Goal: Check status: Check status

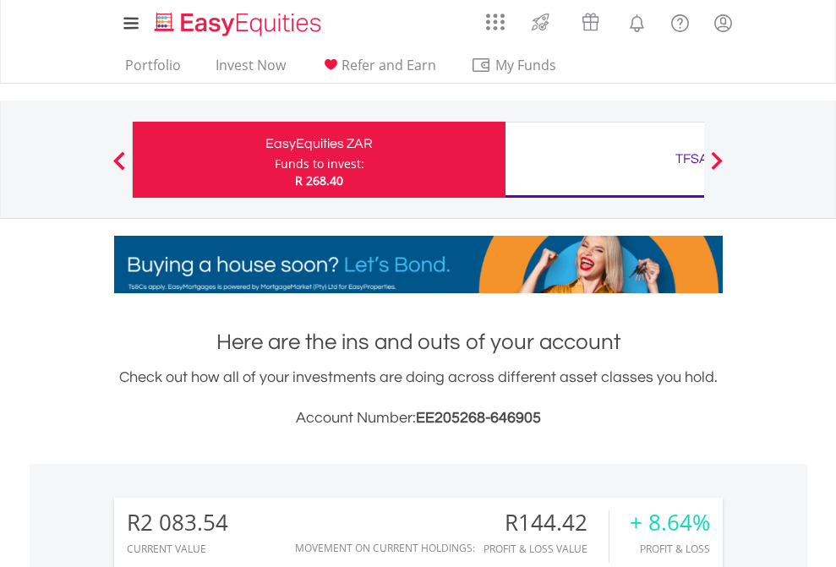
scroll to position [162, 265]
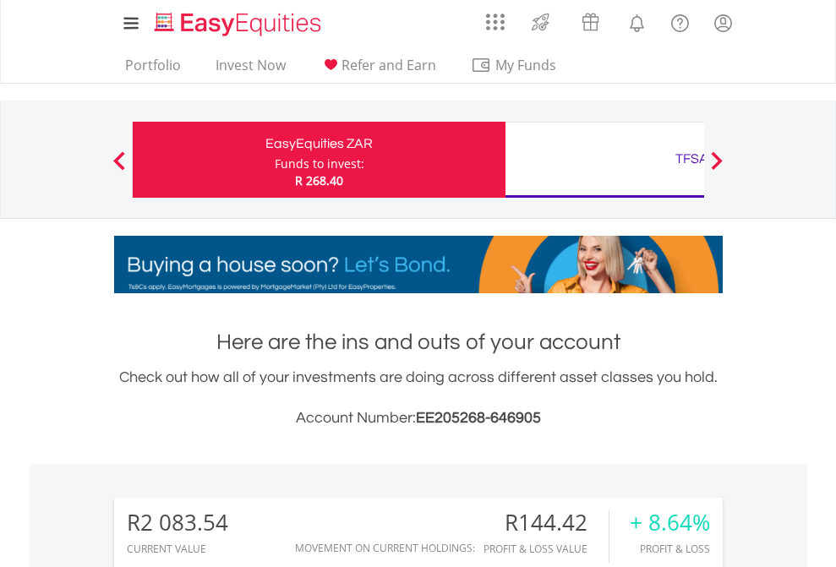
click at [275, 160] on div "Funds to invest:" at bounding box center [320, 163] width 90 height 17
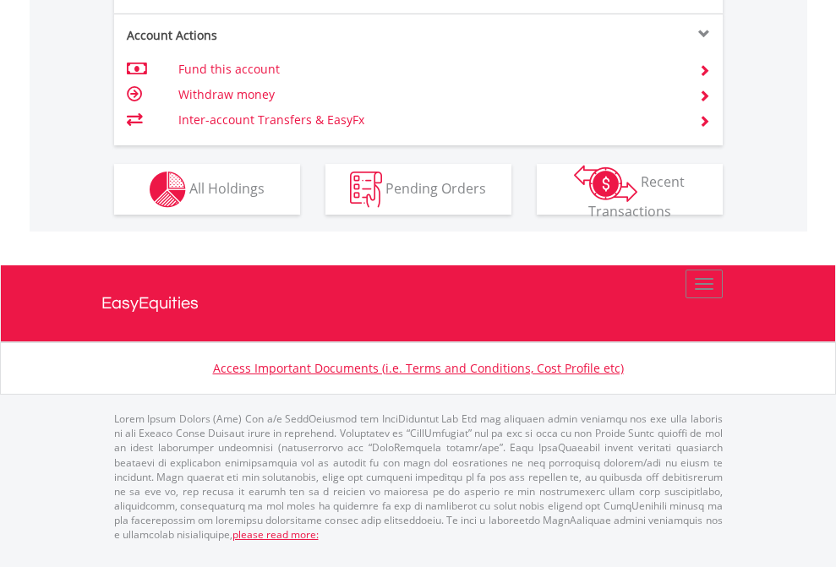
scroll to position [1654, 0]
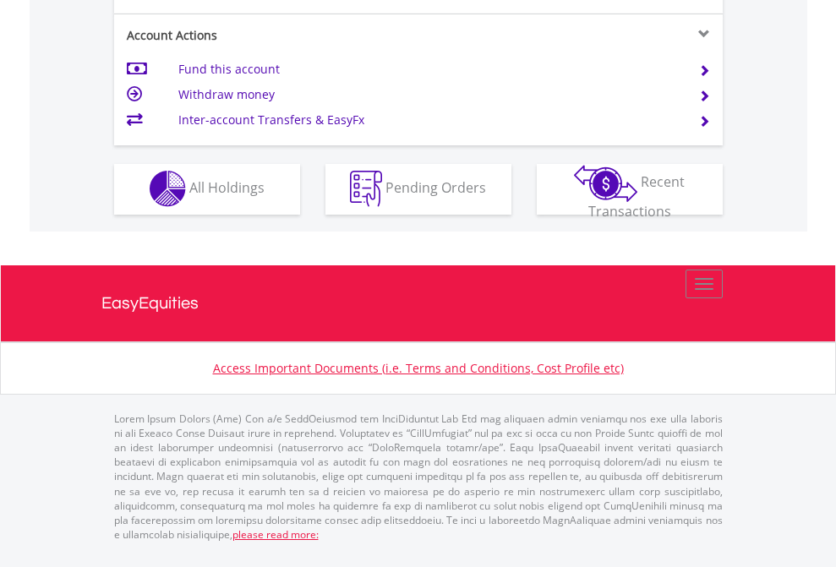
scroll to position [1580, 0]
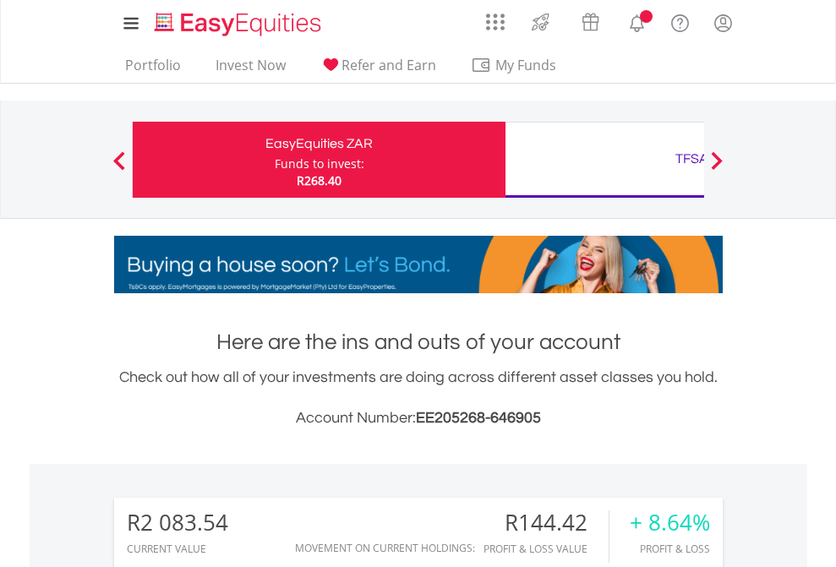
scroll to position [162, 265]
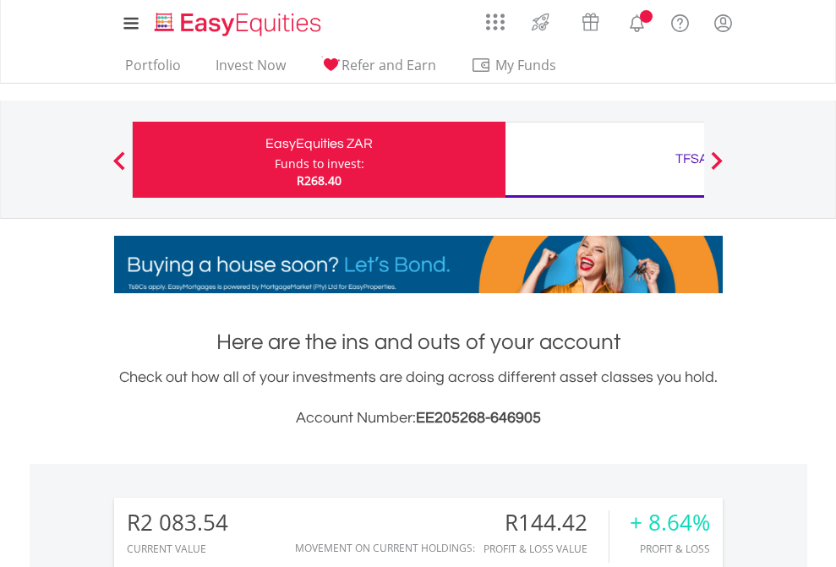
scroll to position [1329, 0]
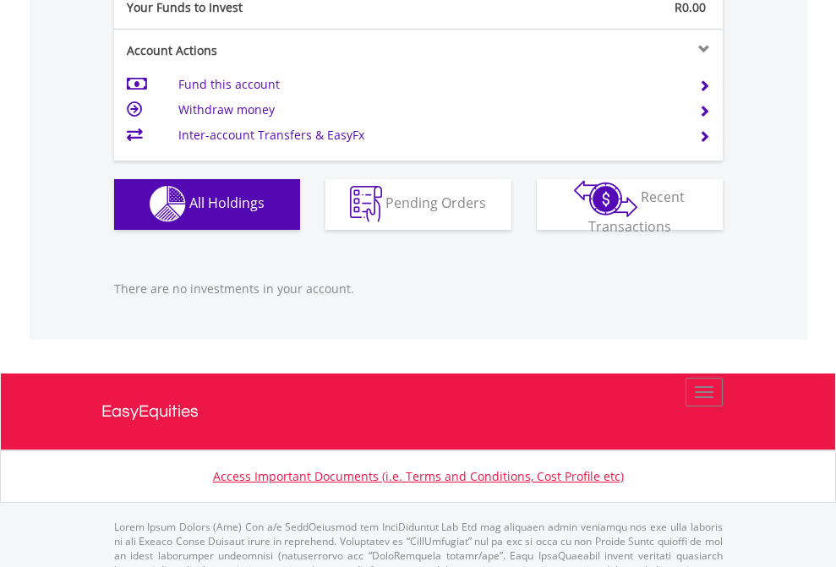
scroll to position [1673, 0]
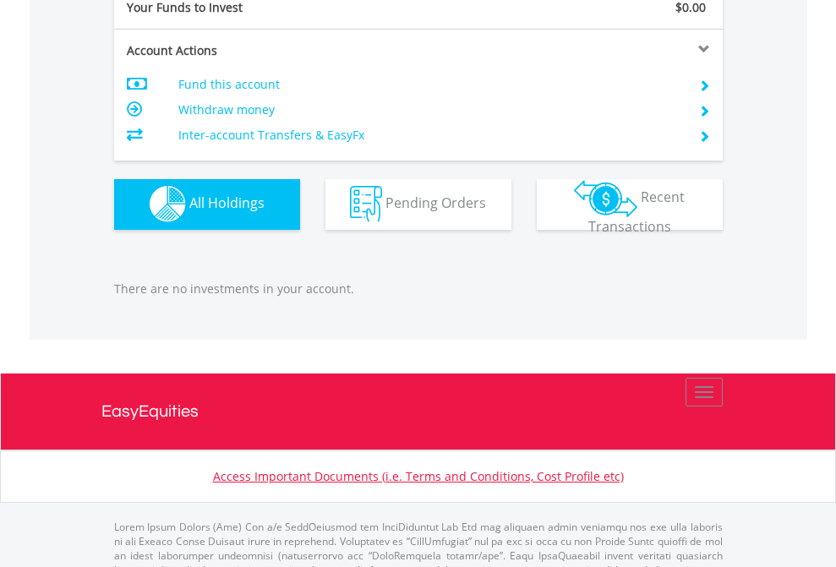
scroll to position [1673, 0]
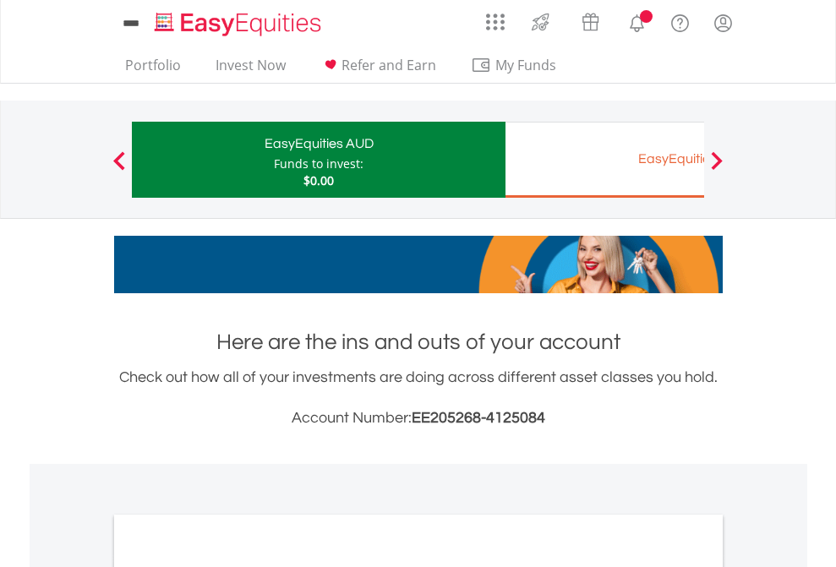
scroll to position [1016, 0]
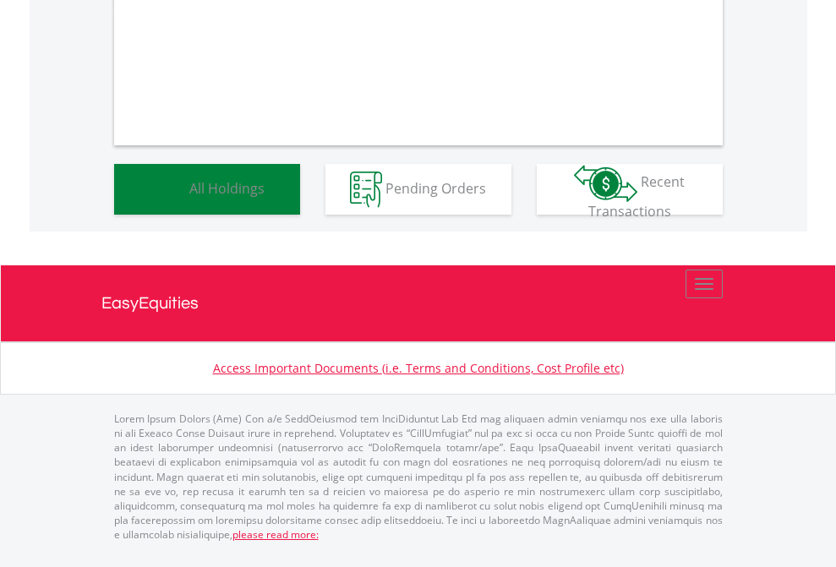
click at [189, 197] on span "All Holdings" at bounding box center [226, 187] width 75 height 19
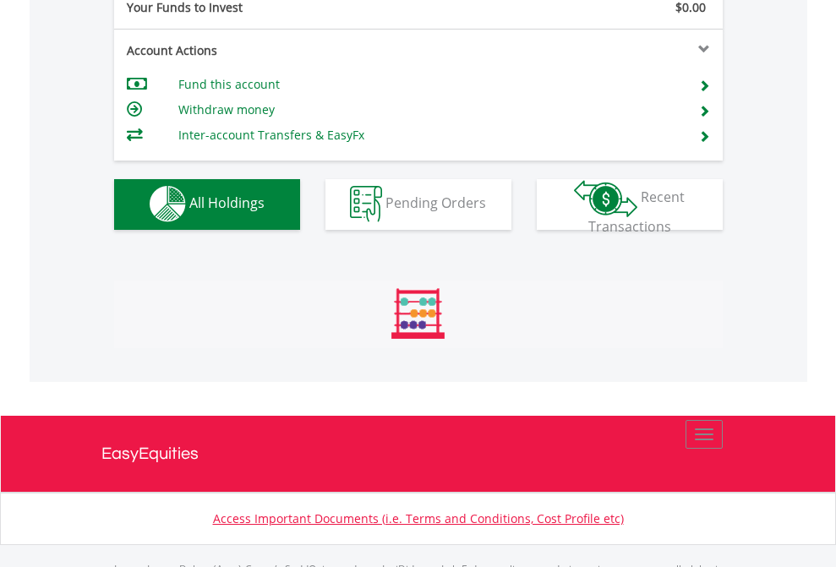
scroll to position [1673, 0]
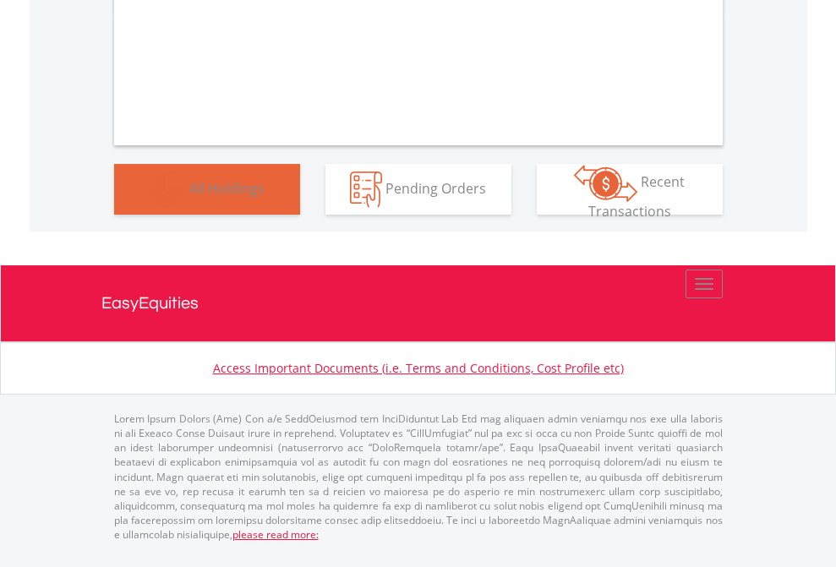
click at [189, 197] on span "All Holdings" at bounding box center [226, 187] width 75 height 19
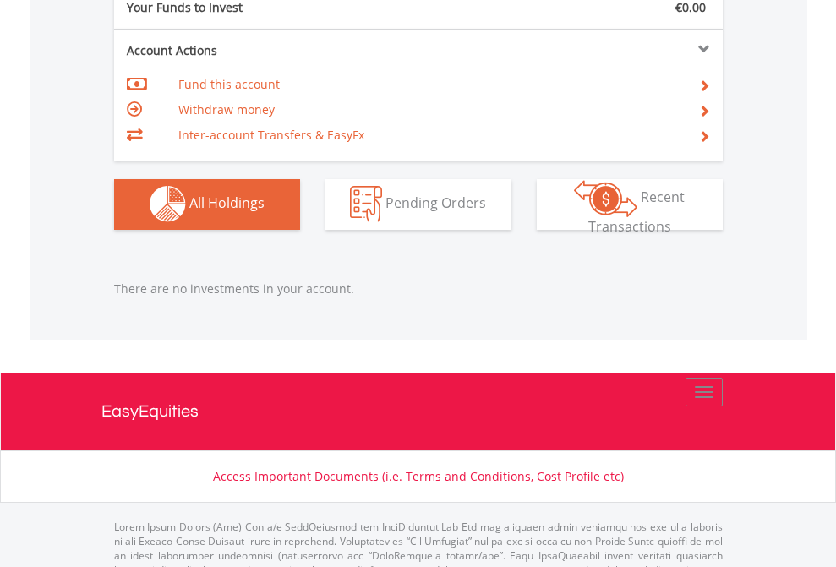
scroll to position [1673, 0]
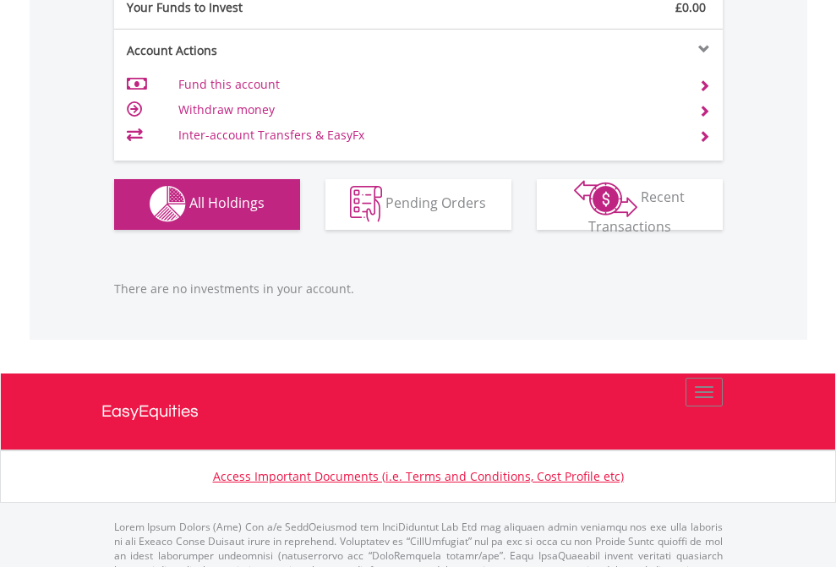
scroll to position [1673, 0]
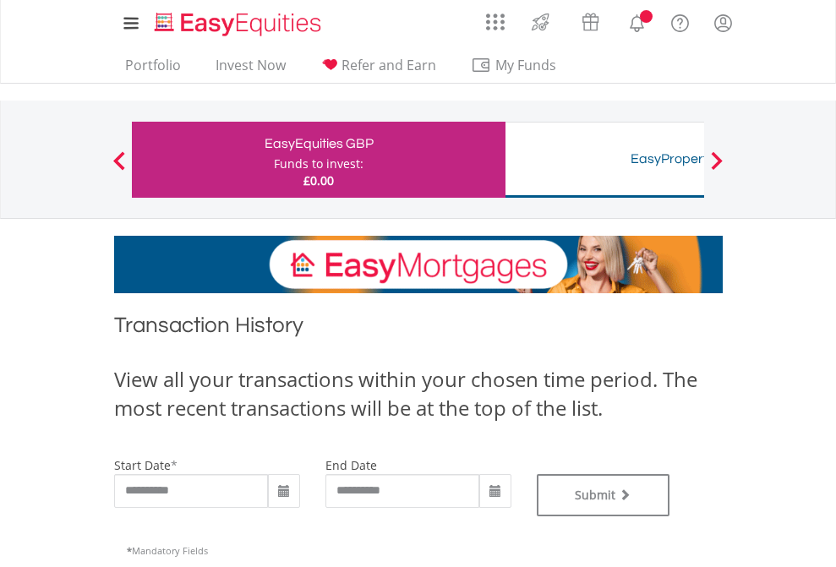
type input "**********"
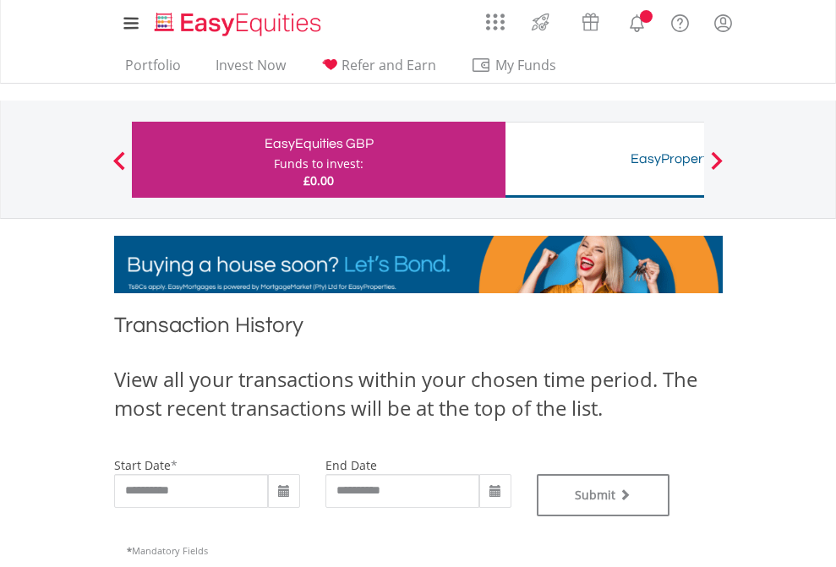
type input "**********"
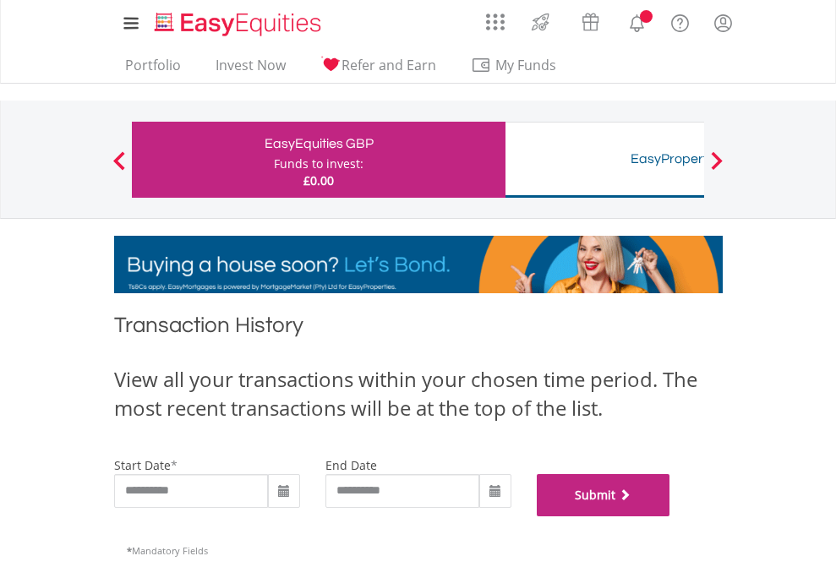
click at [670, 516] on button "Submit" at bounding box center [604, 495] width 134 height 42
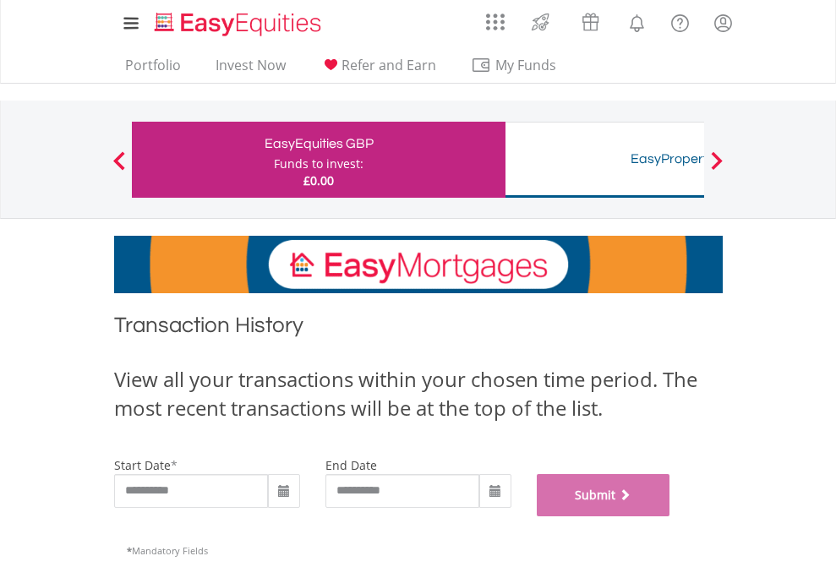
scroll to position [685, 0]
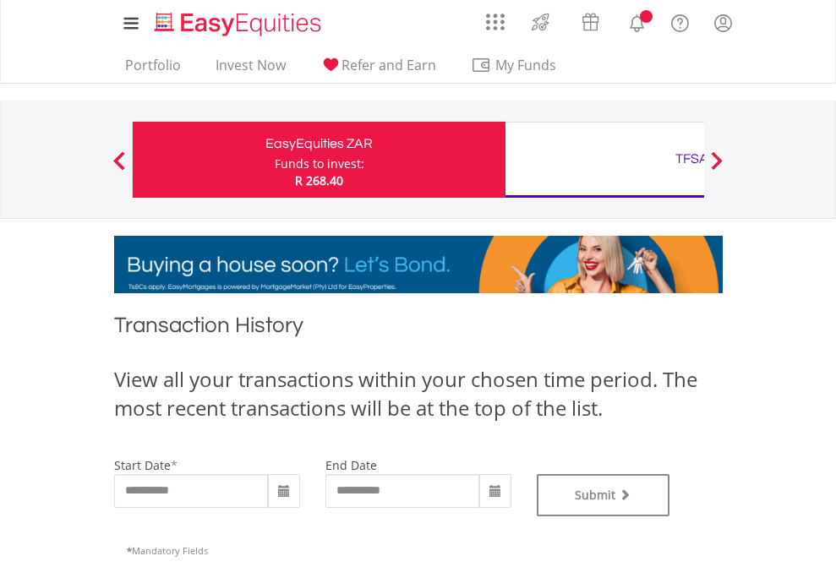
click at [604, 160] on div "TFSA" at bounding box center [691, 159] width 352 height 24
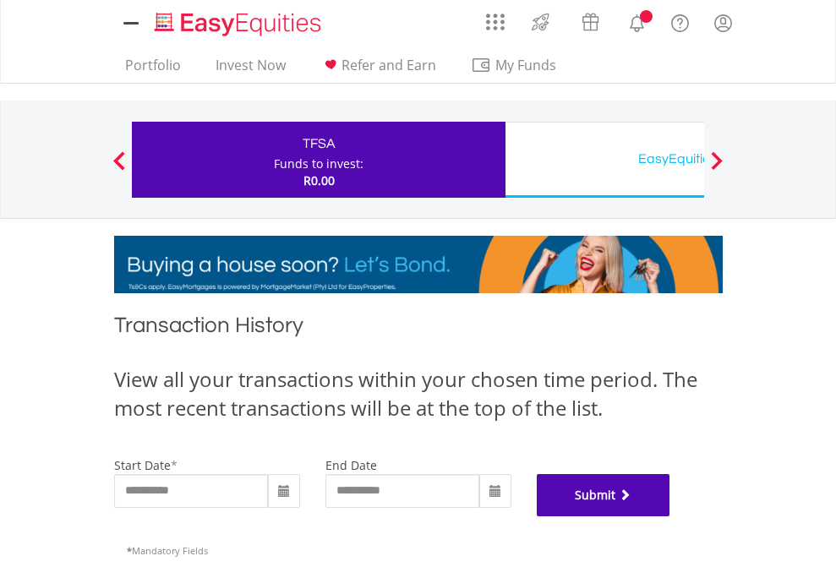
click at [670, 516] on button "Submit" at bounding box center [604, 495] width 134 height 42
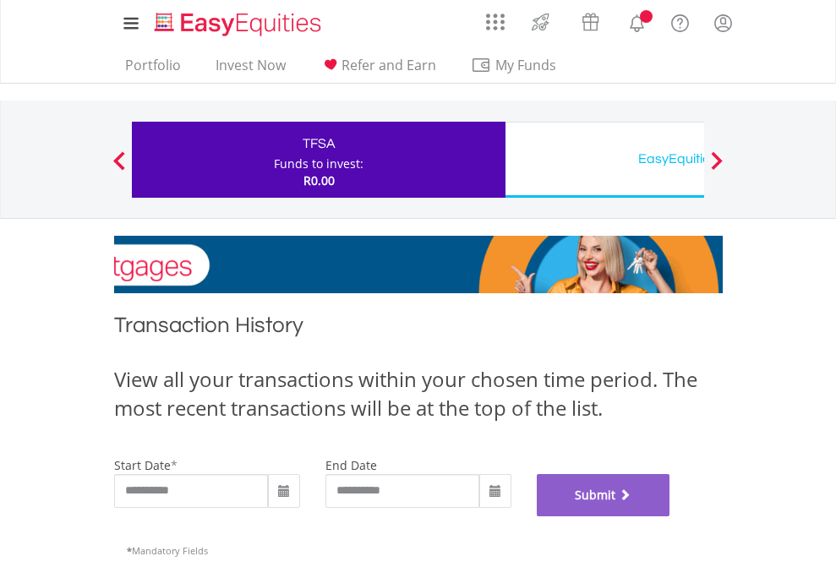
scroll to position [685, 0]
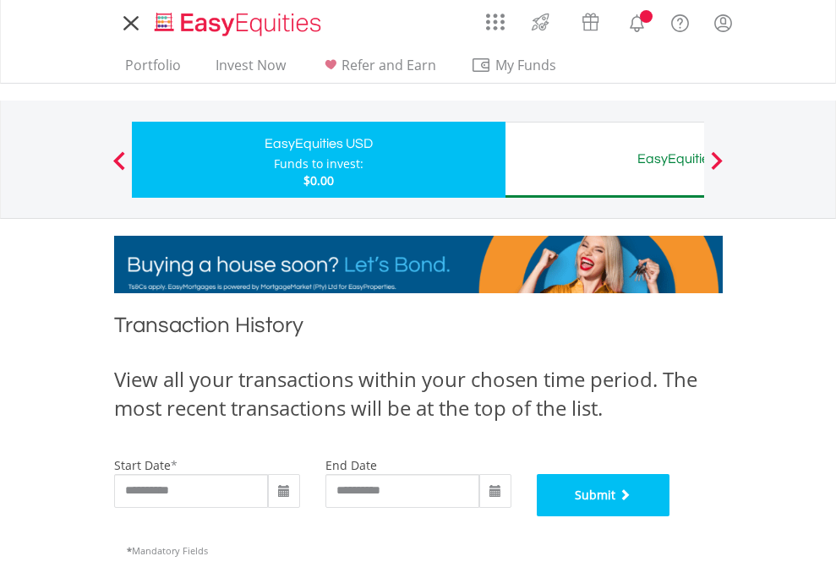
click at [670, 516] on button "Submit" at bounding box center [604, 495] width 134 height 42
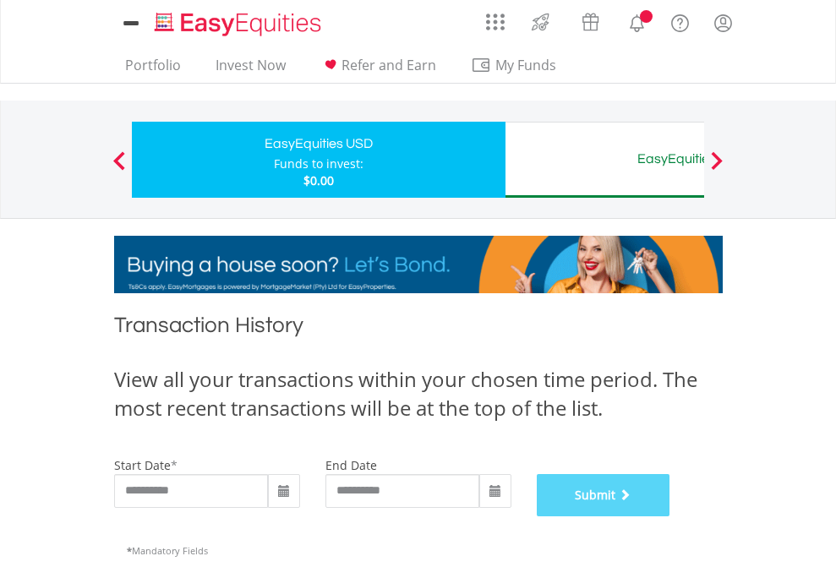
scroll to position [685, 0]
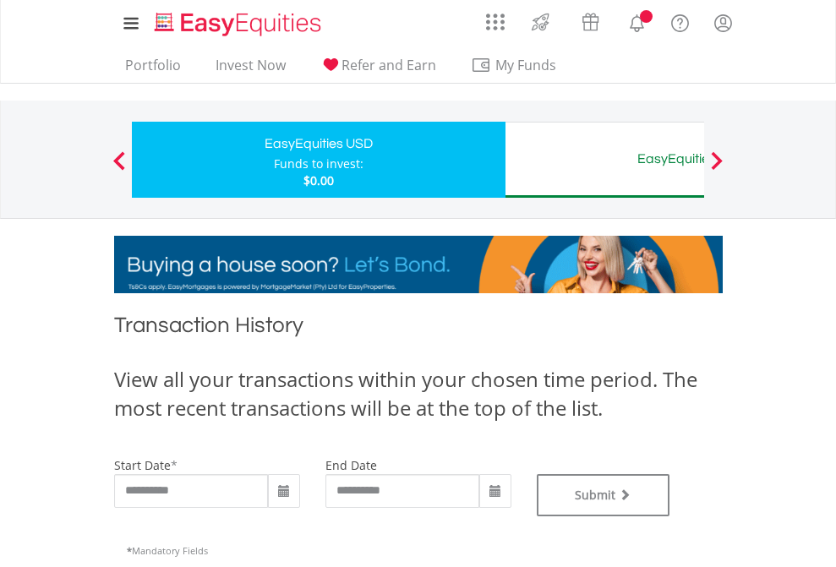
click at [604, 160] on div "EasyEquities AUD" at bounding box center [691, 159] width 352 height 24
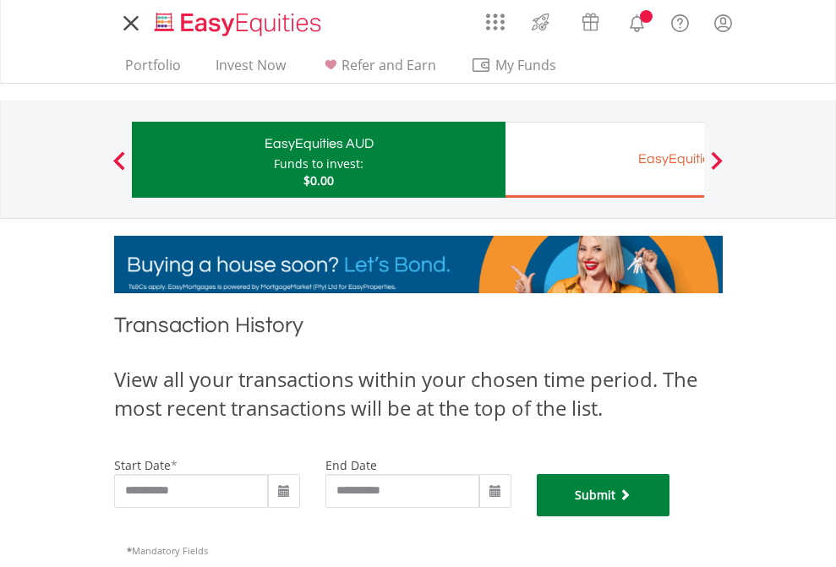
click at [670, 516] on button "Submit" at bounding box center [604, 495] width 134 height 42
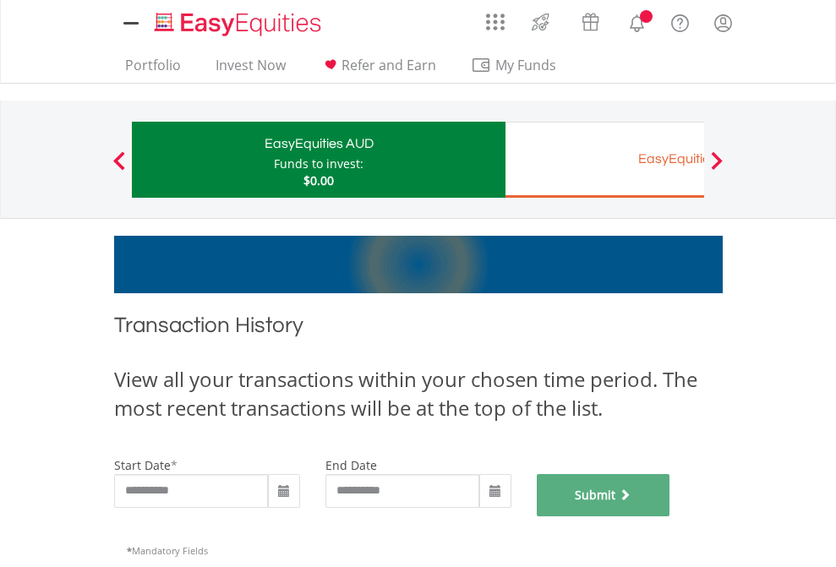
scroll to position [685, 0]
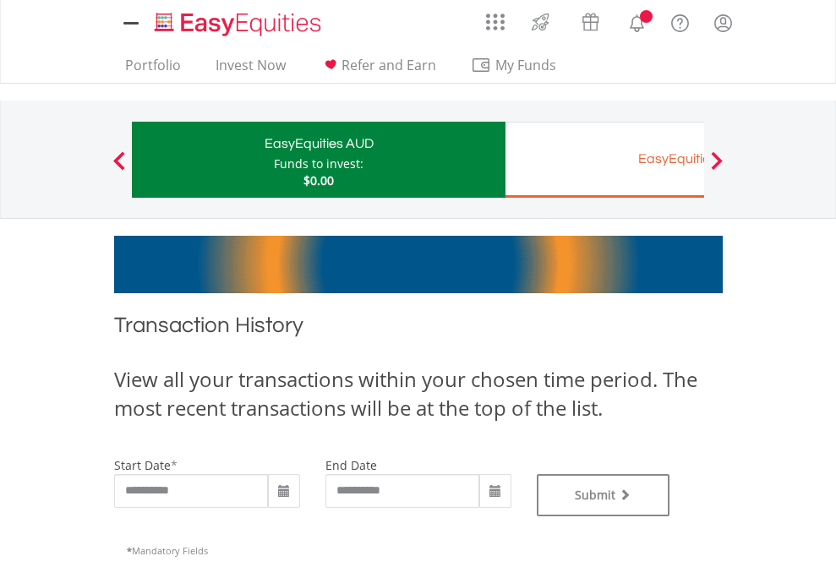
click at [604, 160] on div "EasyEquities EUR" at bounding box center [691, 159] width 352 height 24
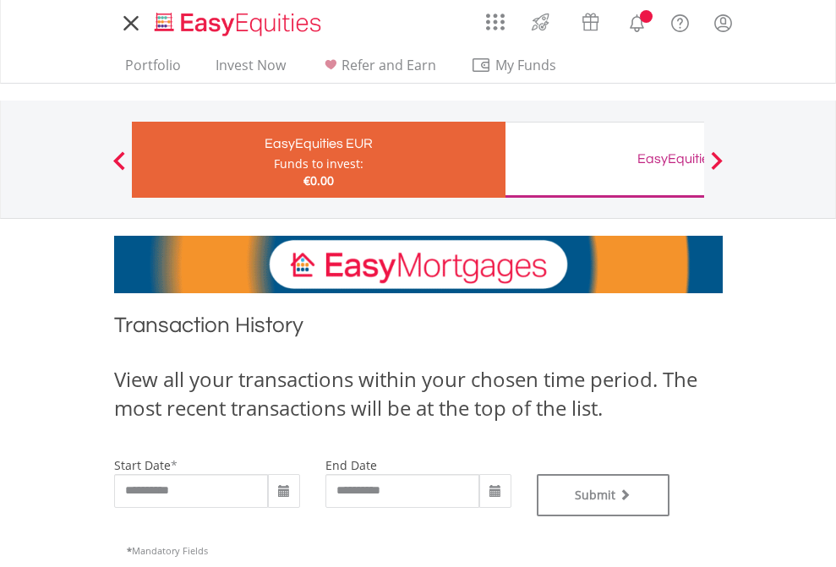
type input "**********"
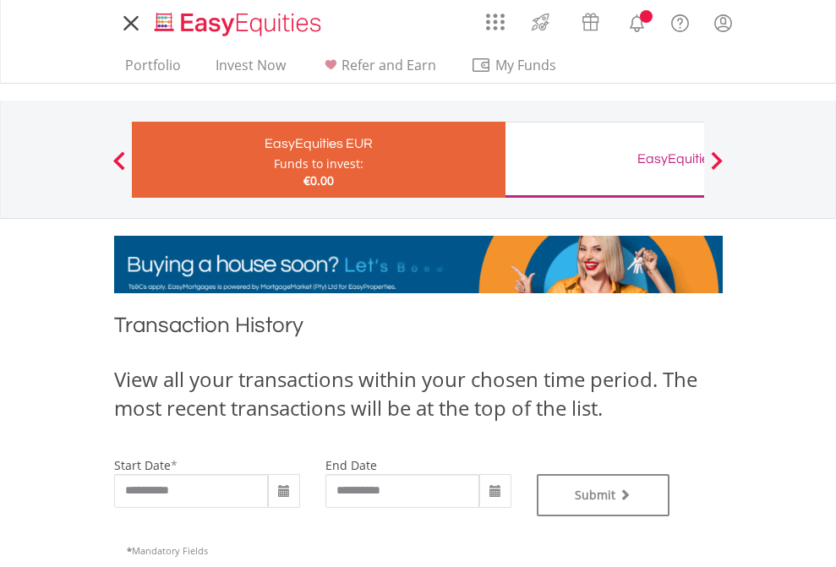
type input "**********"
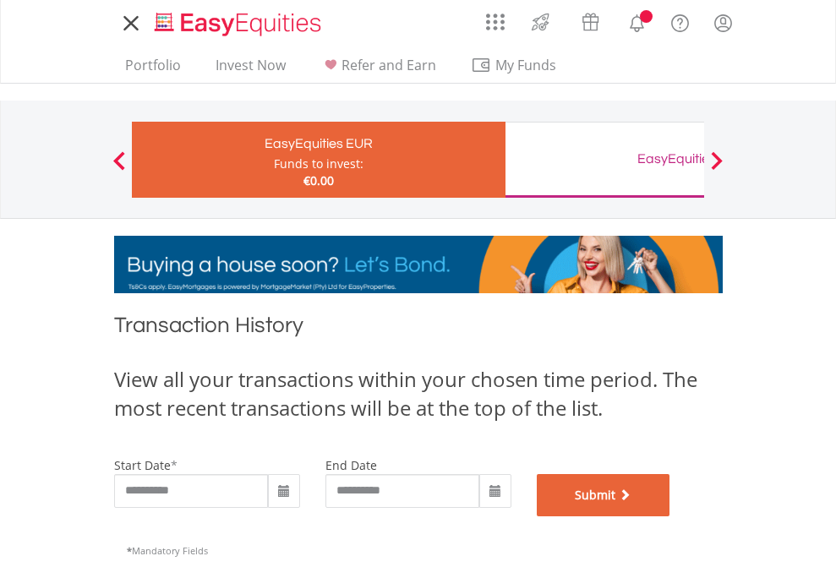
click at [670, 516] on button "Submit" at bounding box center [604, 495] width 134 height 42
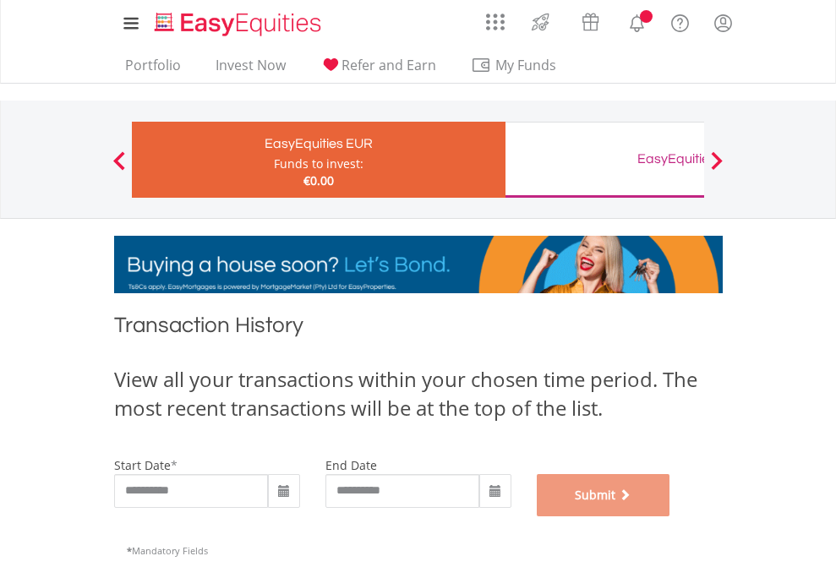
scroll to position [685, 0]
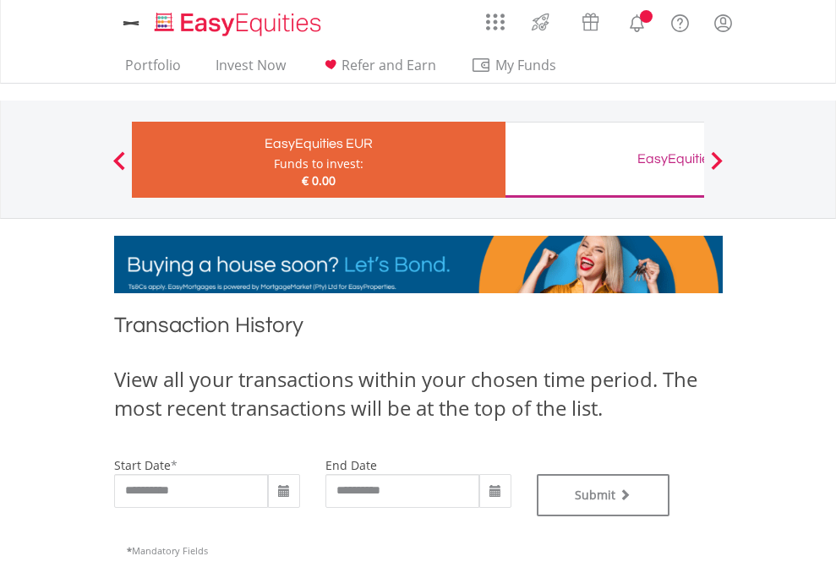
click at [604, 160] on div "EasyEquities GBP" at bounding box center [691, 159] width 352 height 24
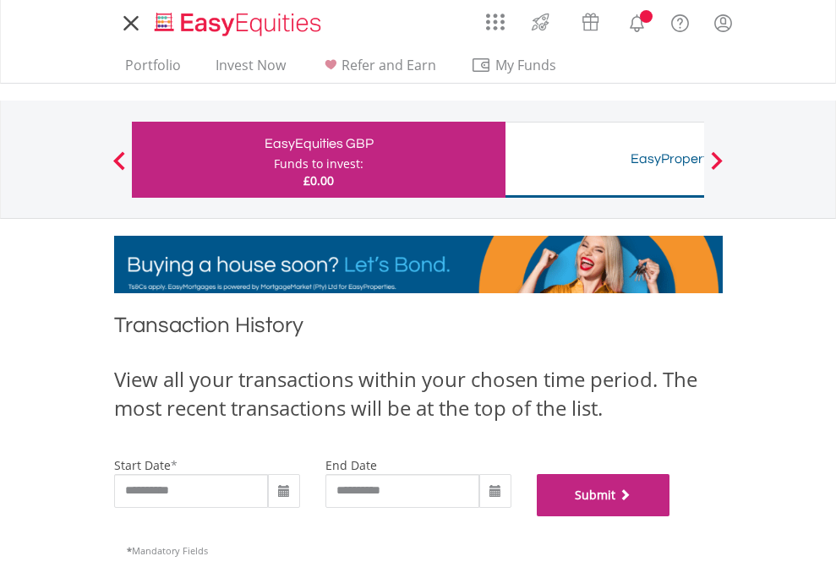
click at [670, 516] on button "Submit" at bounding box center [604, 495] width 134 height 42
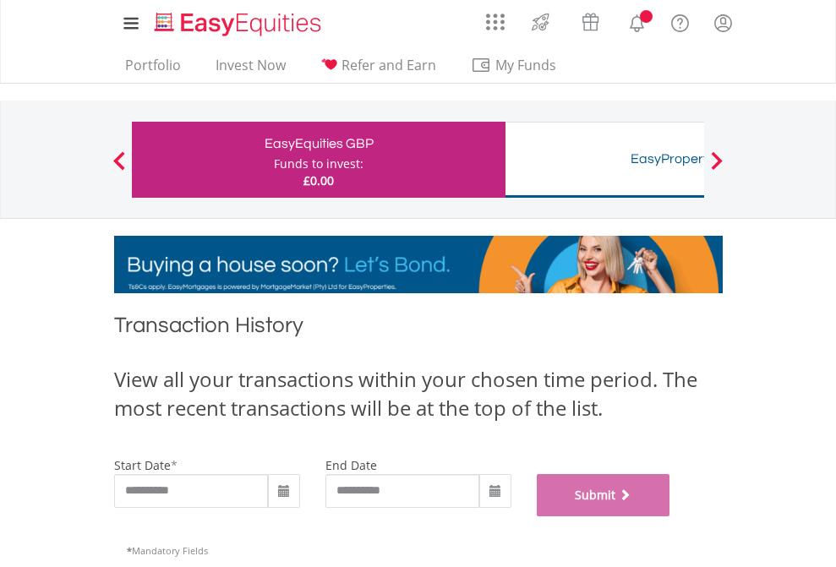
scroll to position [685, 0]
